Goal: Task Accomplishment & Management: Use online tool/utility

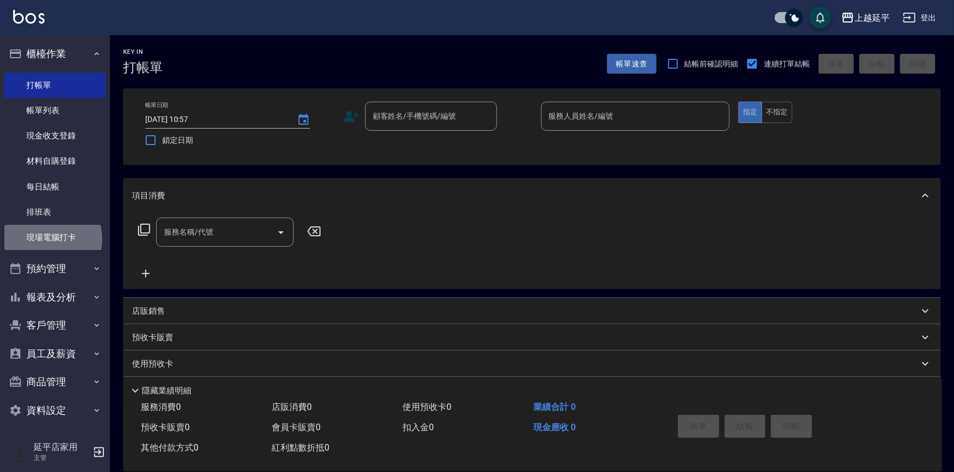
click at [44, 239] on link "現場電腦打卡" at bounding box center [54, 237] width 101 height 25
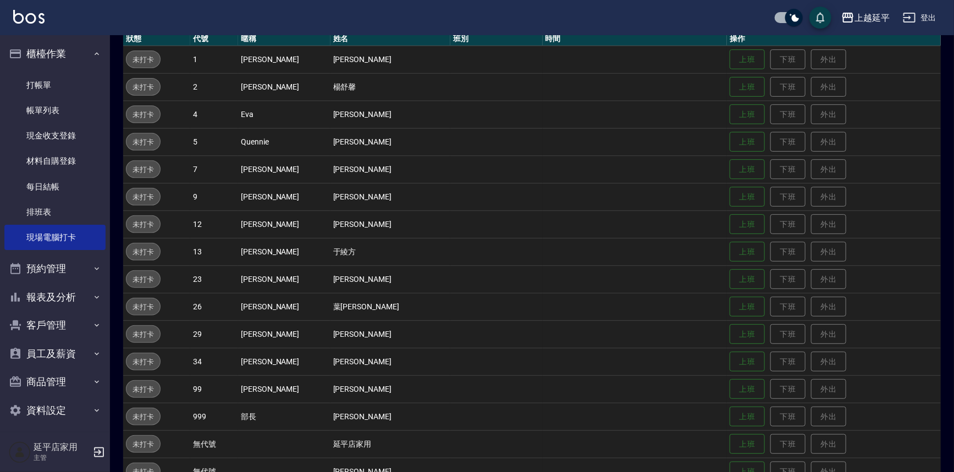
scroll to position [150, 0]
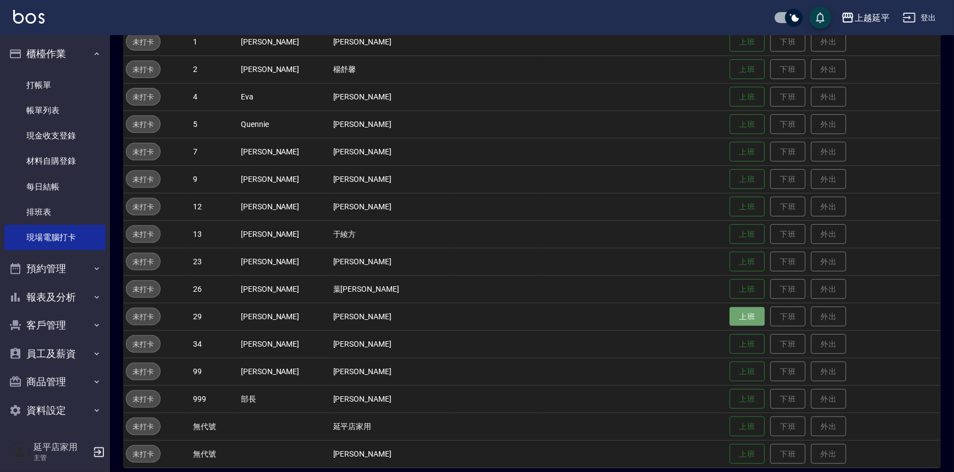
click at [730, 319] on button "上班" at bounding box center [747, 316] width 35 height 19
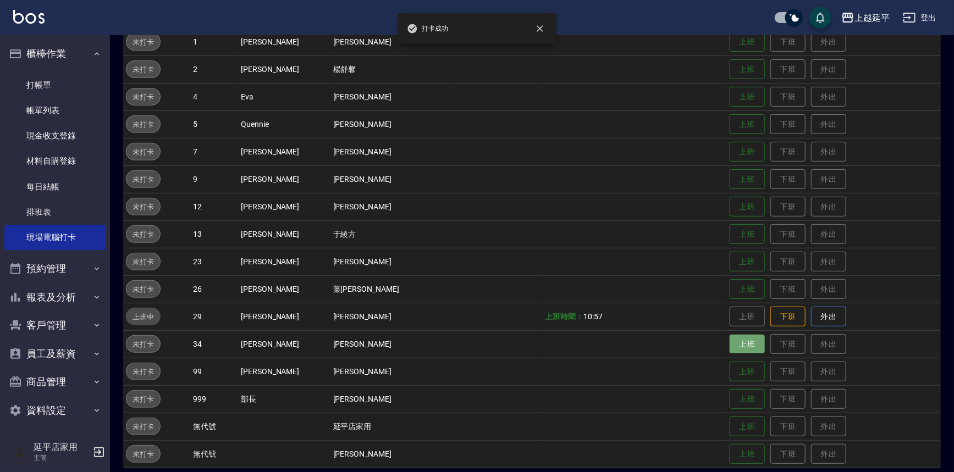
click at [730, 345] on button "上班" at bounding box center [747, 344] width 35 height 19
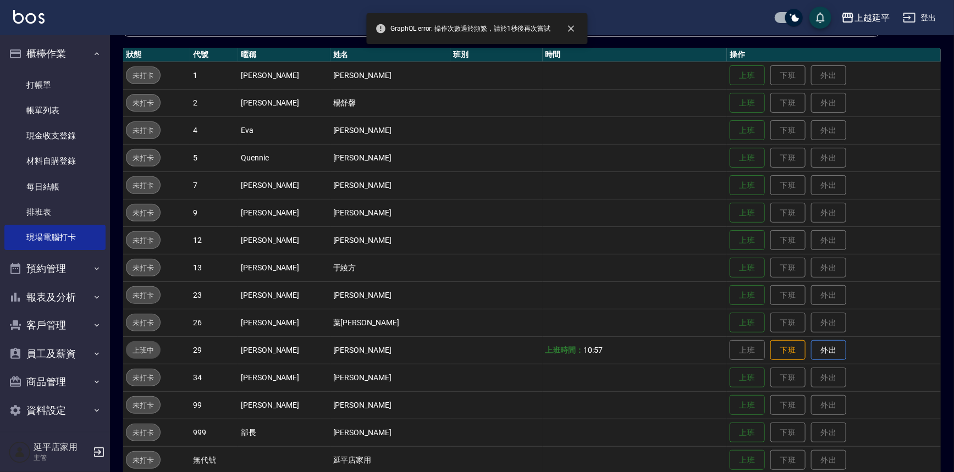
scroll to position [49, 0]
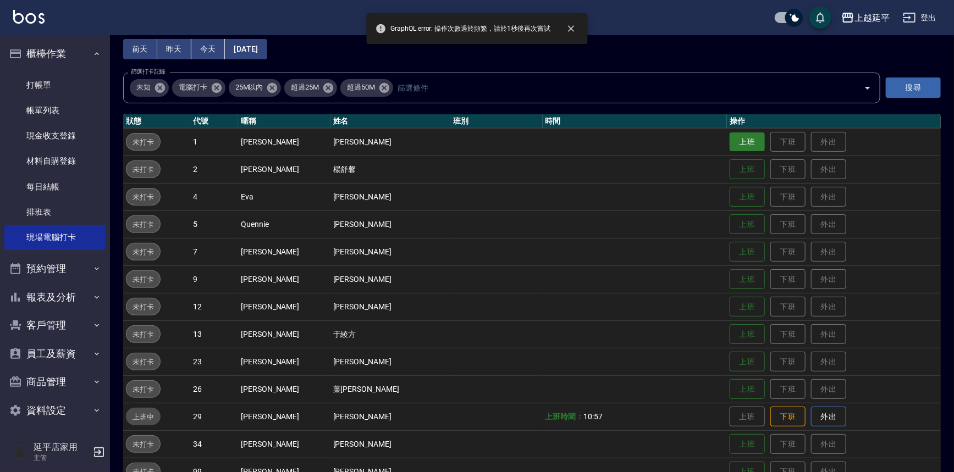
click at [730, 140] on button "上班" at bounding box center [747, 142] width 35 height 19
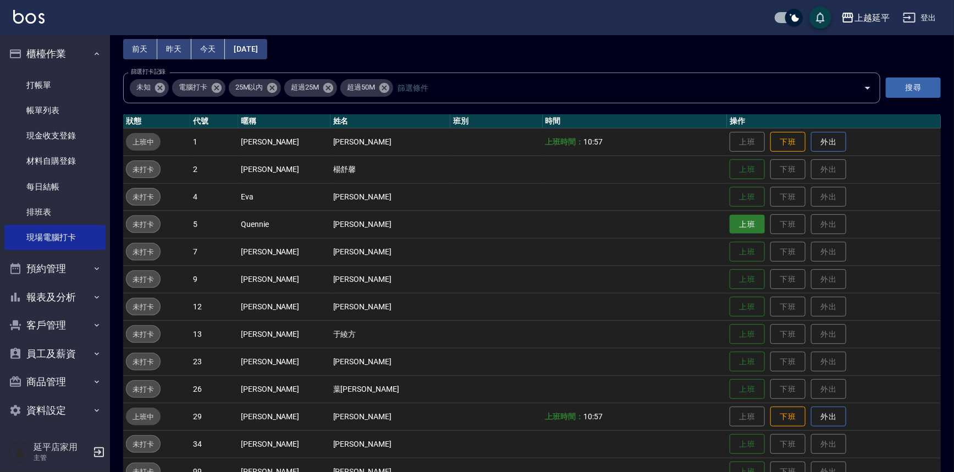
click at [730, 225] on button "上班" at bounding box center [747, 224] width 35 height 19
click at [730, 194] on button "上班" at bounding box center [747, 197] width 35 height 19
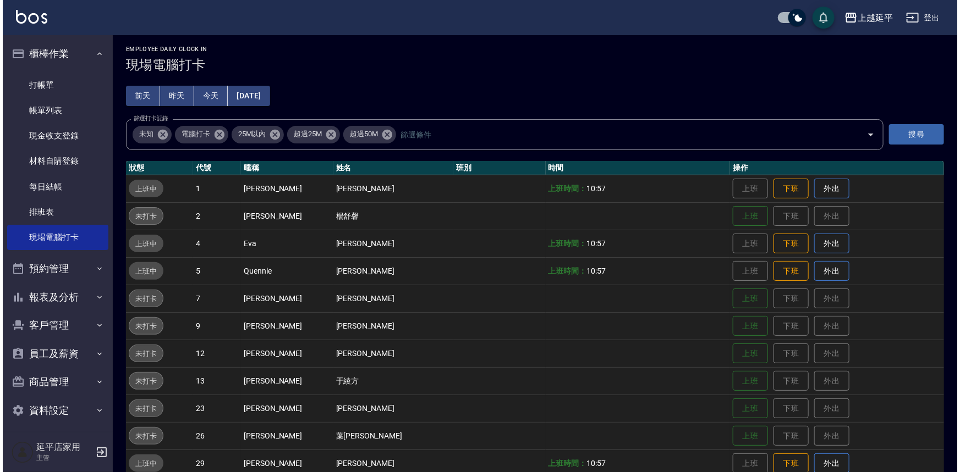
scroll to position [0, 0]
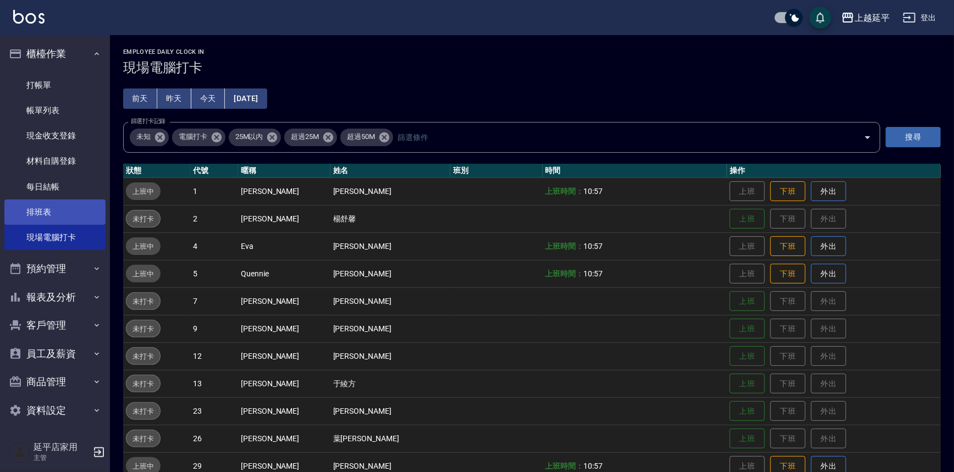
click at [55, 209] on link "排班表" at bounding box center [54, 212] width 101 height 25
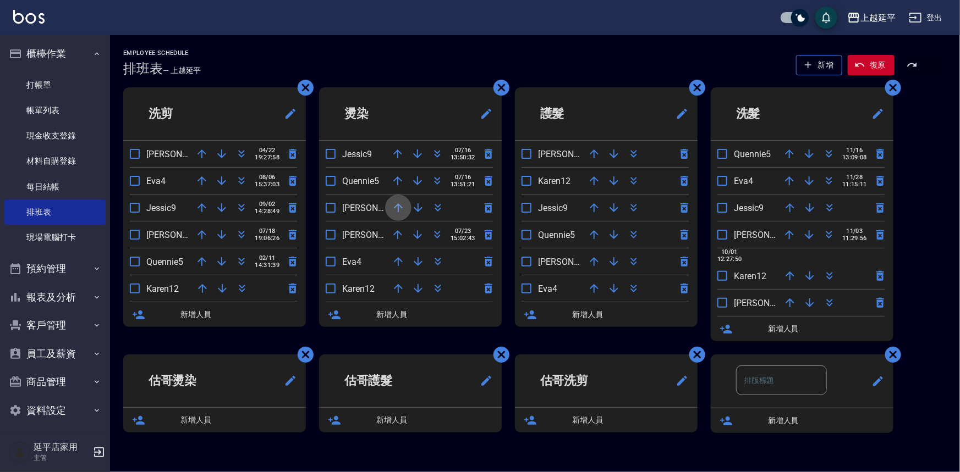
click at [403, 207] on icon "button" at bounding box center [398, 207] width 13 height 13
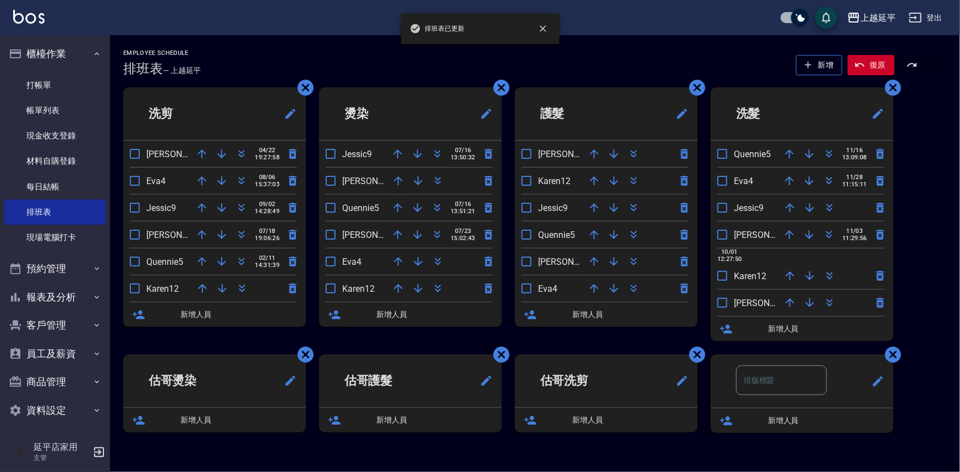
click at [397, 178] on icon "button" at bounding box center [398, 181] width 9 height 9
click at [395, 148] on icon "button" at bounding box center [398, 153] width 13 height 13
